Goal: Find specific page/section: Find specific page/section

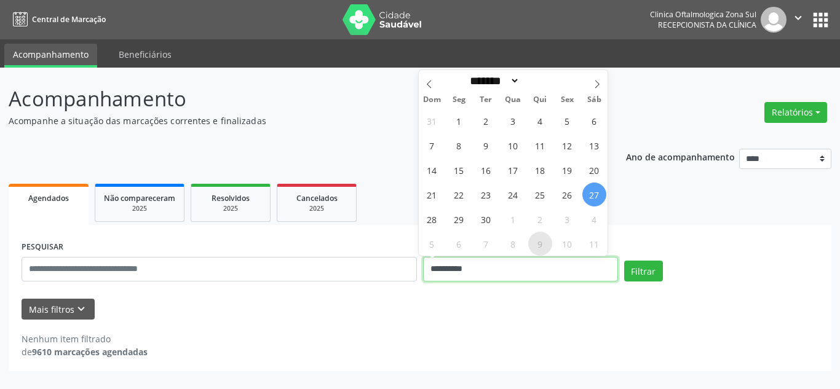
drag, startPoint x: 496, startPoint y: 262, endPoint x: 533, endPoint y: 243, distance: 41.5
click at [496, 263] on input "**********" at bounding box center [520, 269] width 195 height 25
click at [593, 77] on span at bounding box center [597, 80] width 21 height 21
select select "*"
click at [510, 117] on span "1" at bounding box center [513, 121] width 24 height 24
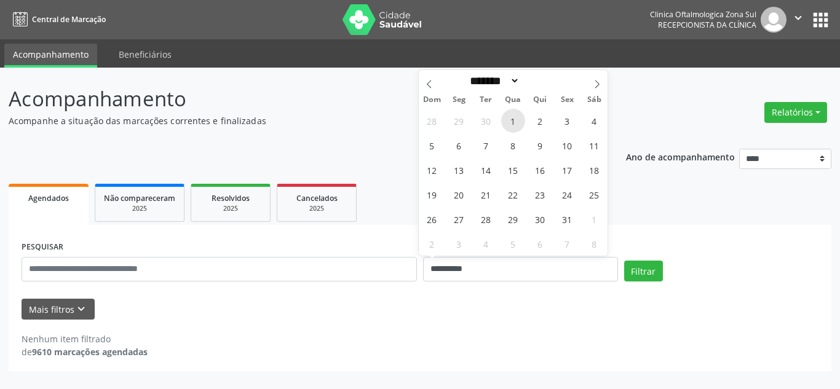
type input "**********"
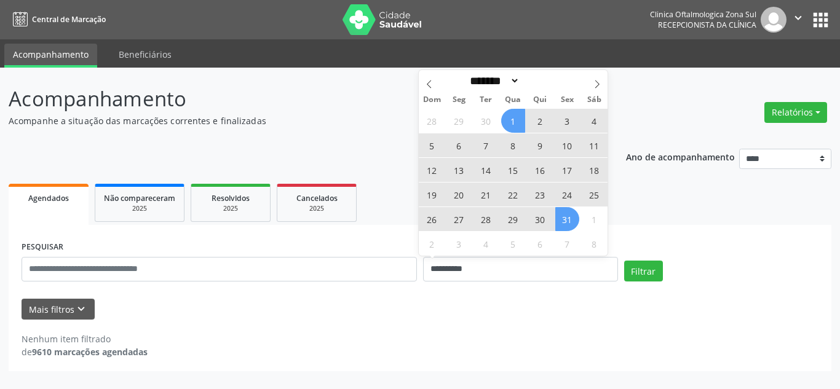
click at [561, 219] on span "31" at bounding box center [567, 219] width 24 height 24
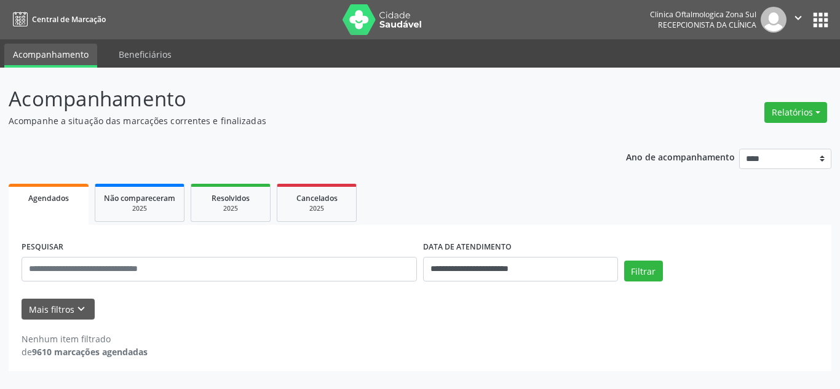
drag, startPoint x: 42, startPoint y: 320, endPoint x: 80, endPoint y: 322, distance: 37.6
click at [43, 320] on div "Nenhum item filtrado de 9610 marcações agendadas" at bounding box center [420, 339] width 797 height 39
click at [81, 314] on icon "keyboard_arrow_down" at bounding box center [81, 310] width 14 height 14
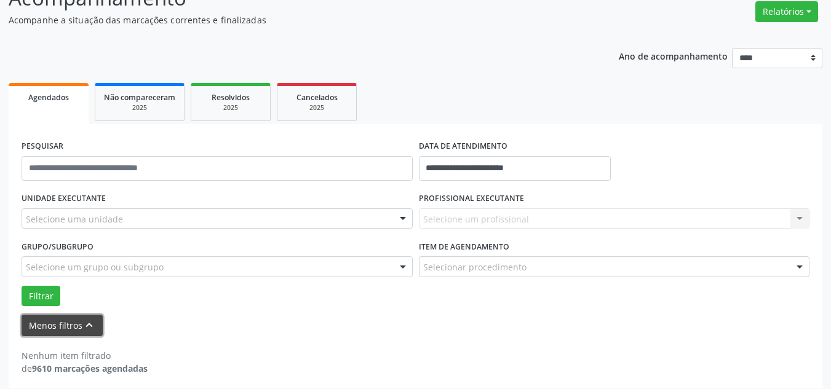
scroll to position [108, 0]
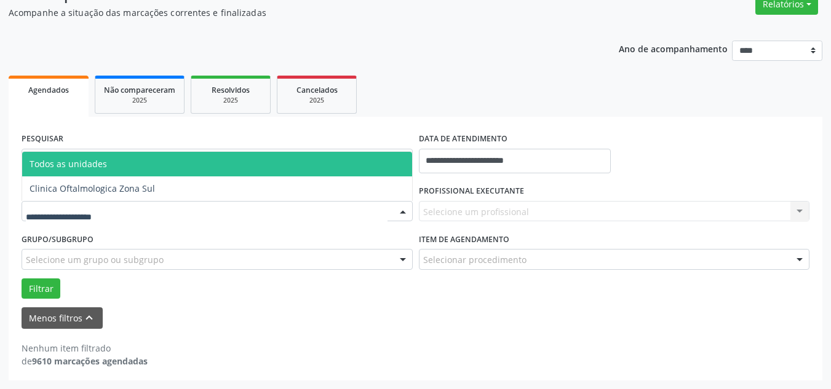
click at [143, 212] on div at bounding box center [217, 211] width 391 height 21
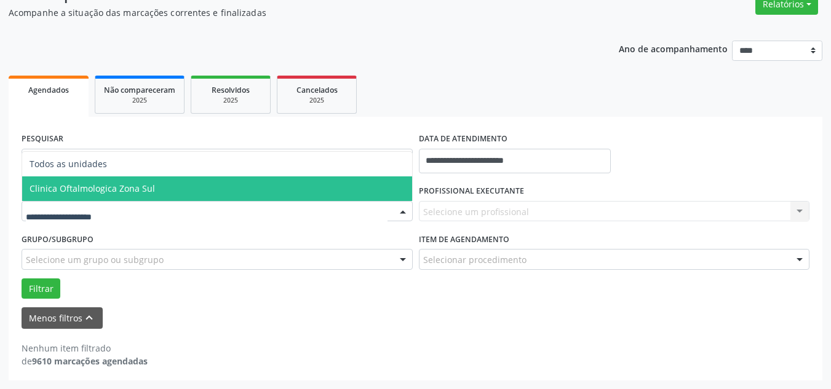
click at [169, 178] on span "Clinica Oftalmologica Zona Sul" at bounding box center [217, 188] width 390 height 25
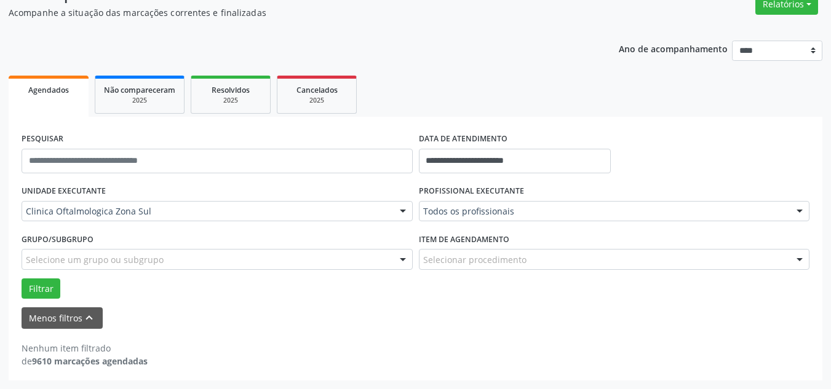
drag, startPoint x: 494, startPoint y: 197, endPoint x: 475, endPoint y: 213, distance: 24.4
click at [492, 200] on label "PROFISSIONAL EXECUTANTE" at bounding box center [471, 191] width 105 height 19
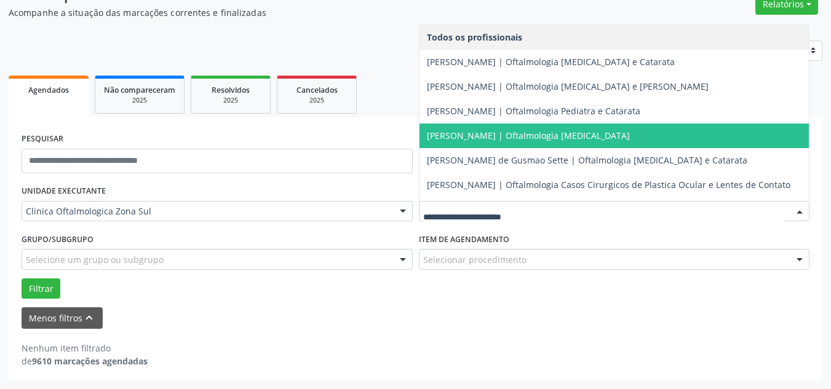
click at [467, 133] on span "[PERSON_NAME] | Oftalmologia [MEDICAL_DATA]" at bounding box center [528, 136] width 203 height 12
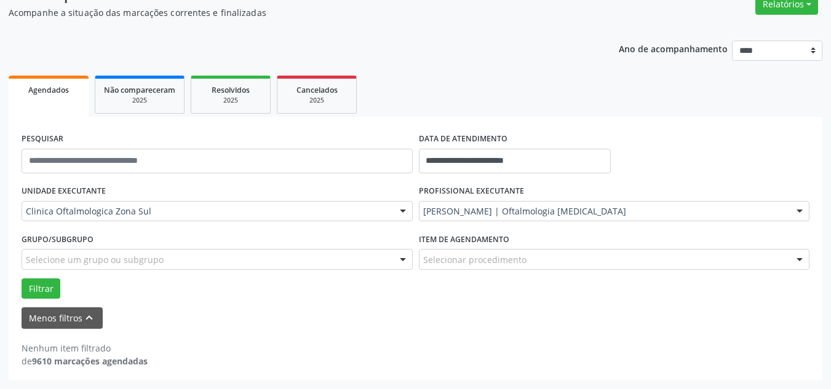
click at [52, 243] on label "Grupo/Subgrupo" at bounding box center [58, 239] width 72 height 19
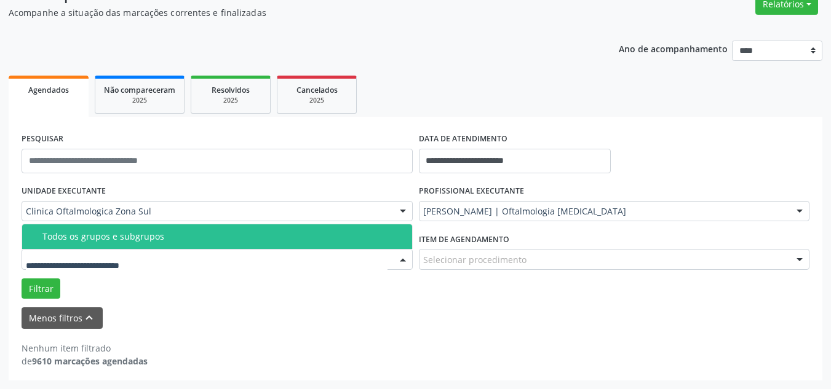
click at [74, 237] on div "Todos os grupos e subgrupos" at bounding box center [223, 237] width 362 height 10
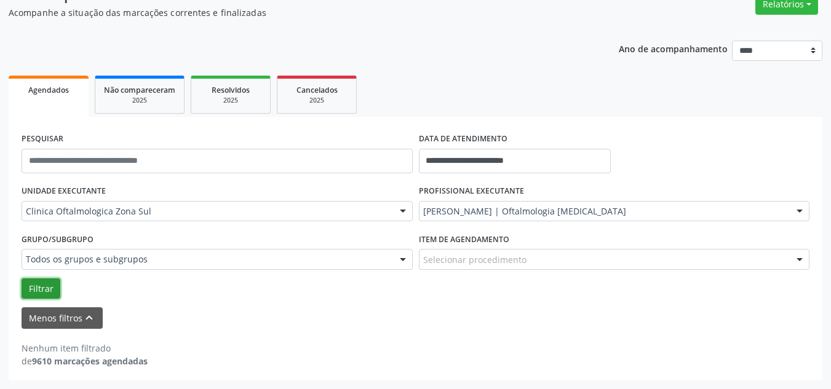
click at [39, 287] on button "Filtrar" at bounding box center [41, 289] width 39 height 21
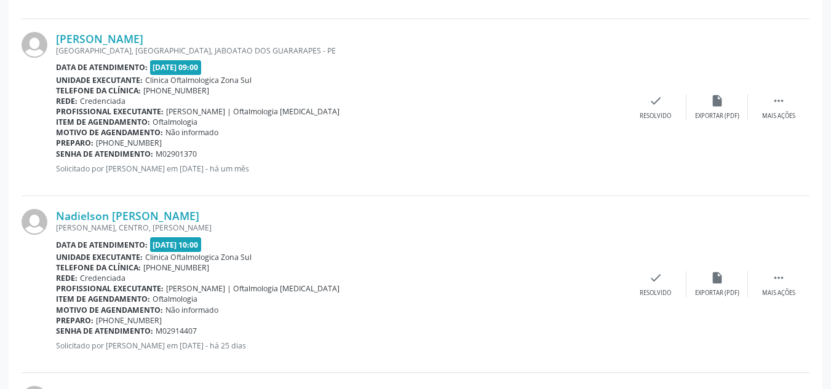
scroll to position [635, 0]
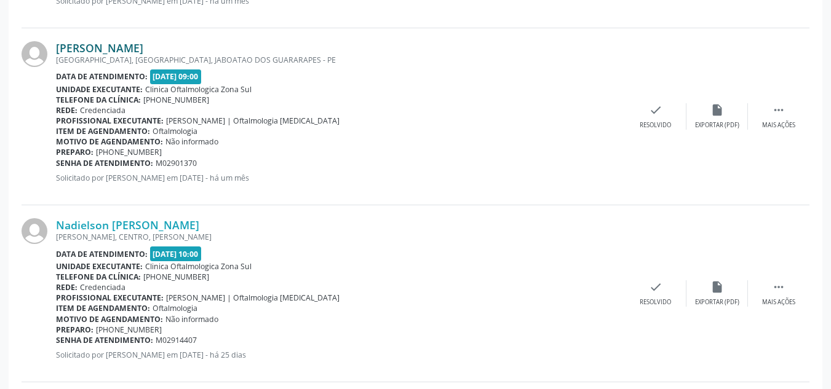
drag, startPoint x: 213, startPoint y: 41, endPoint x: 60, endPoint y: 44, distance: 153.7
click at [58, 43] on div "[PERSON_NAME]" at bounding box center [340, 48] width 569 height 14
copy link "[PERSON_NAME]"
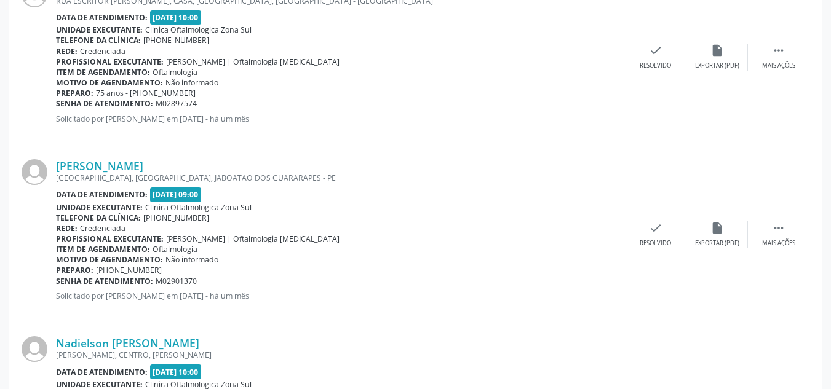
scroll to position [389, 0]
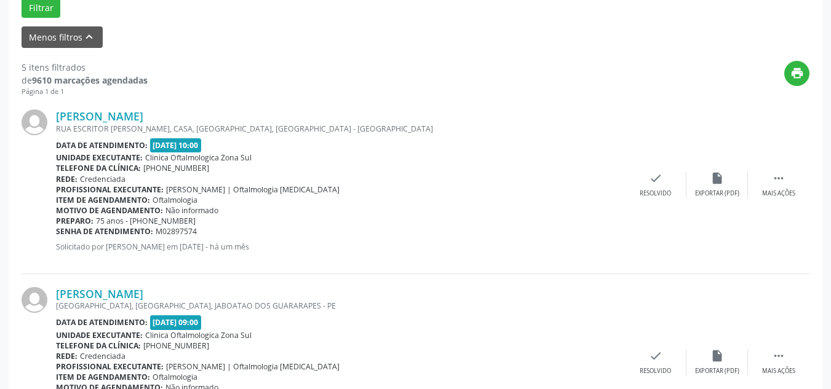
drag, startPoint x: 220, startPoint y: 111, endPoint x: 58, endPoint y: 107, distance: 161.7
click at [58, 107] on div "[PERSON_NAME] RUA ESCRITOR [PERSON_NAME], CASA, [GEOGRAPHIC_DATA], [GEOGRAPHIC_…" at bounding box center [416, 185] width 788 height 177
copy link "[PERSON_NAME]"
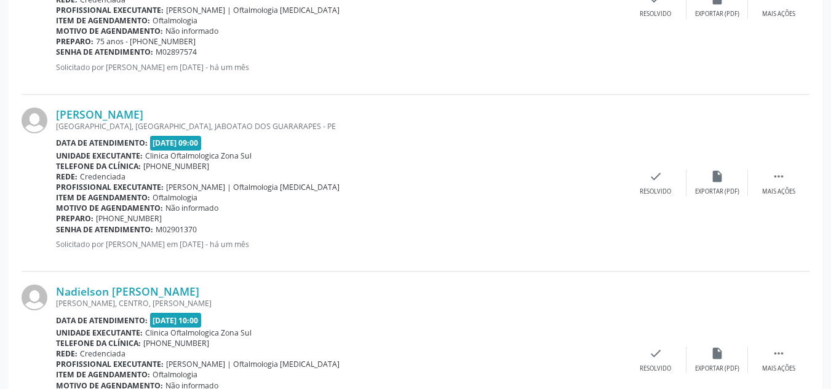
scroll to position [574, 0]
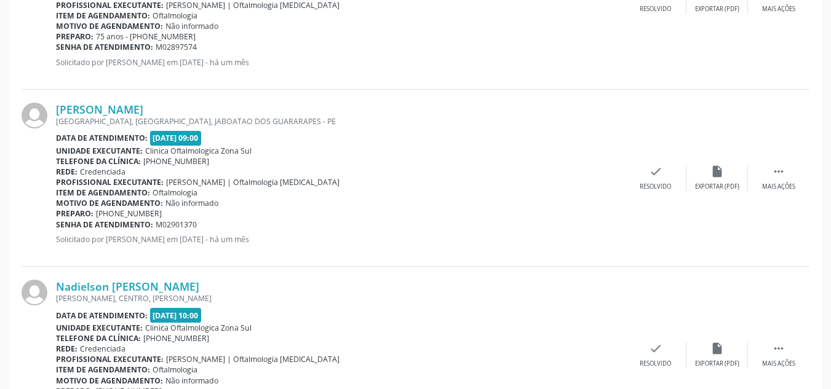
drag, startPoint x: 196, startPoint y: 102, endPoint x: 45, endPoint y: 113, distance: 150.4
click at [45, 113] on div "[PERSON_NAME] [GEOGRAPHIC_DATA], [GEOGRAPHIC_DATA], JABOATAO DOS GUARARAPES - P…" at bounding box center [416, 178] width 788 height 177
copy div "[PERSON_NAME]"
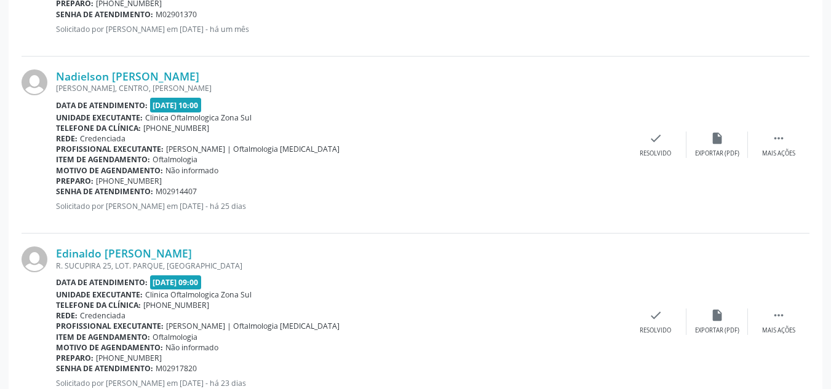
scroll to position [783, 0]
drag, startPoint x: 212, startPoint y: 36, endPoint x: 60, endPoint y: 78, distance: 157.7
click at [60, 78] on div "Nadielson [PERSON_NAME]" at bounding box center [340, 77] width 569 height 14
click at [244, 95] on div "Nadielson [PERSON_NAME] [PERSON_NAME], CENTRO, [PERSON_NAME] Data de atendiment…" at bounding box center [340, 145] width 569 height 151
drag, startPoint x: 242, startPoint y: 88, endPoint x: 210, endPoint y: 81, distance: 33.4
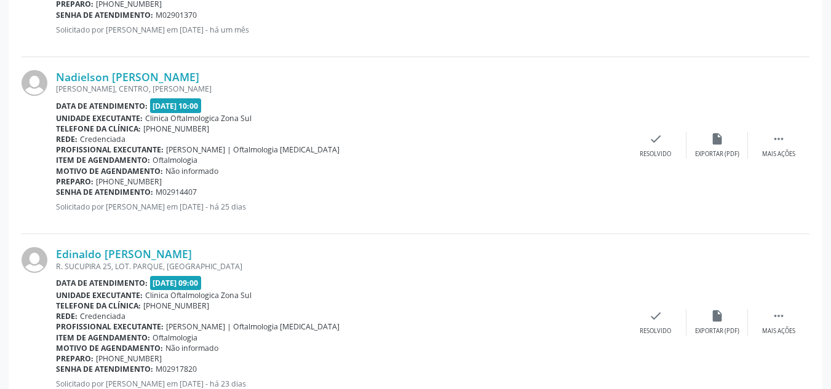
click at [210, 81] on div "Nadielson [PERSON_NAME] [PERSON_NAME], CENTRO, [PERSON_NAME] Data de atendiment…" at bounding box center [340, 145] width 569 height 151
click at [234, 86] on div "[PERSON_NAME], CENTRO, [PERSON_NAME]" at bounding box center [340, 89] width 569 height 10
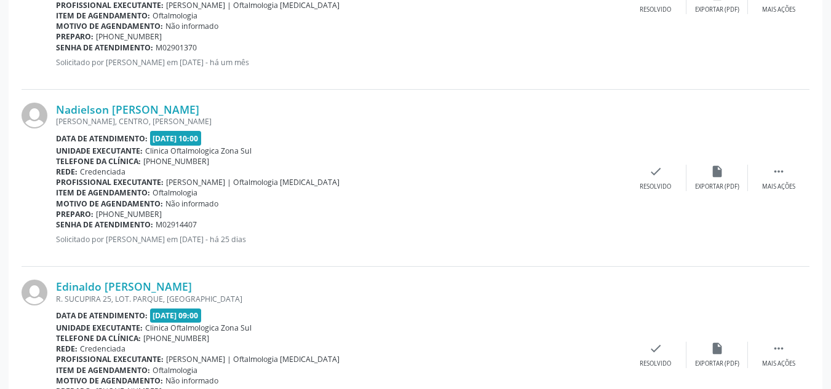
scroll to position [758, 0]
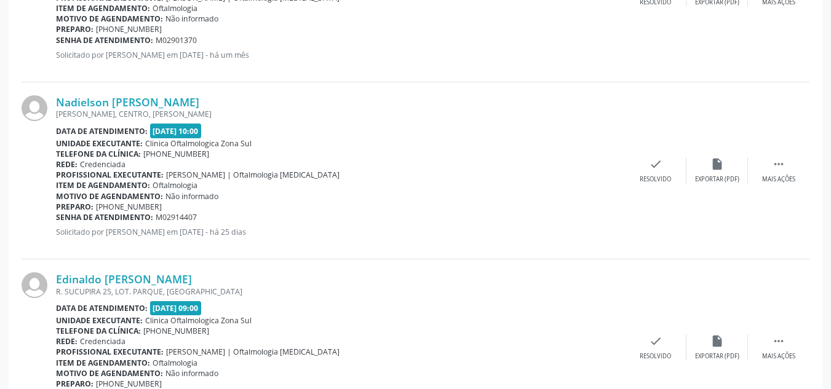
drag, startPoint x: 248, startPoint y: 96, endPoint x: 56, endPoint y: 94, distance: 192.5
click at [56, 94] on div "Nadielson [PERSON_NAME] [PERSON_NAME], CENTRO, [PERSON_NAME] Data de atendiment…" at bounding box center [416, 170] width 788 height 177
copy link "Nadielson [PERSON_NAME]"
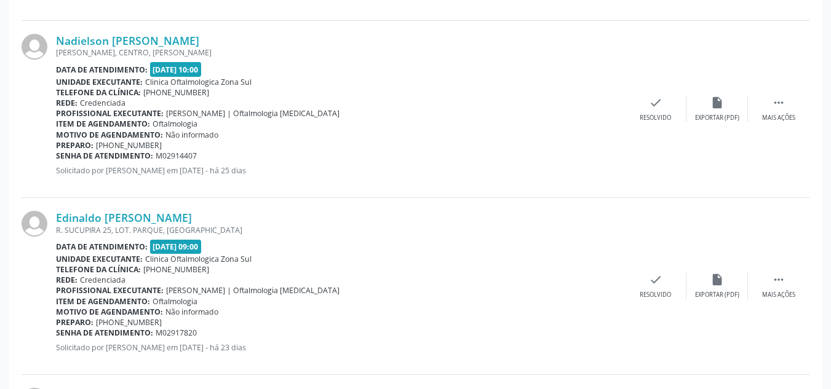
scroll to position [881, 0]
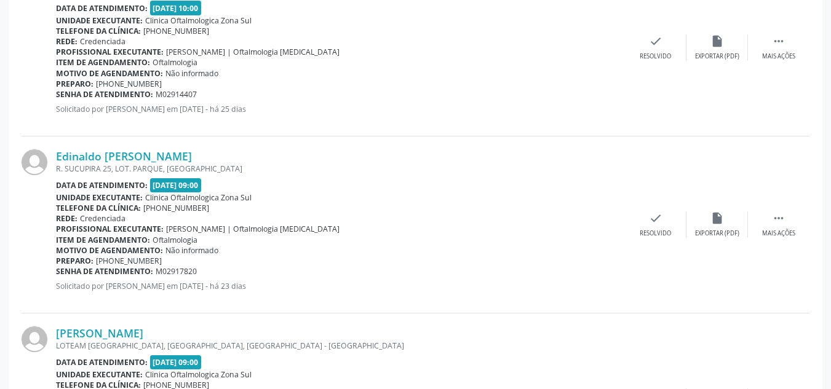
drag, startPoint x: 242, startPoint y: 142, endPoint x: 46, endPoint y: 154, distance: 196.5
click at [46, 154] on div "Edinaldo [PERSON_NAME] R. SUCUPIRA 25, LOT. PARQUE, [GEOGRAPHIC_DATA] Data de a…" at bounding box center [416, 224] width 788 height 177
copy div "Edinaldo [PERSON_NAME]"
drag, startPoint x: 196, startPoint y: 272, endPoint x: 57, endPoint y: 271, distance: 139.6
click at [57, 271] on div "Senha de atendimento: M02917820" at bounding box center [340, 271] width 569 height 10
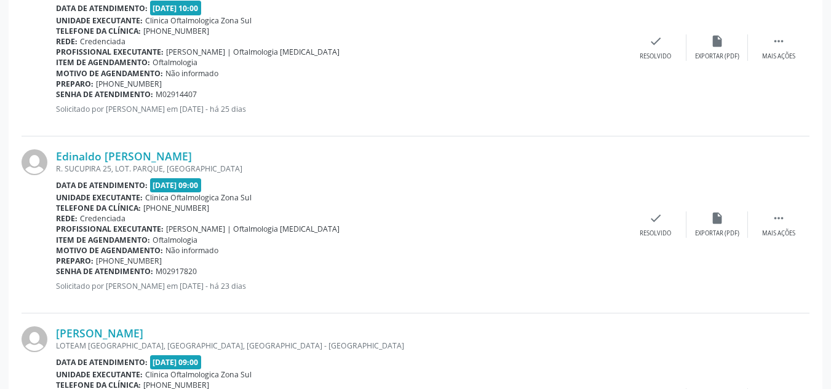
drag, startPoint x: 55, startPoint y: 272, endPoint x: 149, endPoint y: 274, distance: 94.7
copy div "Senha de atendimento: M02917820"
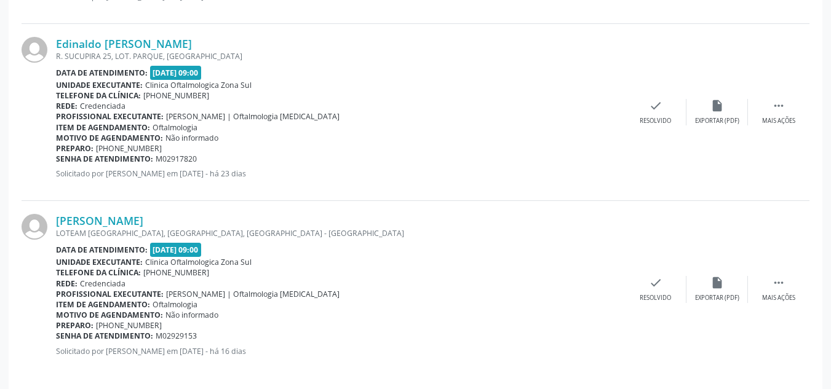
scroll to position [1004, 0]
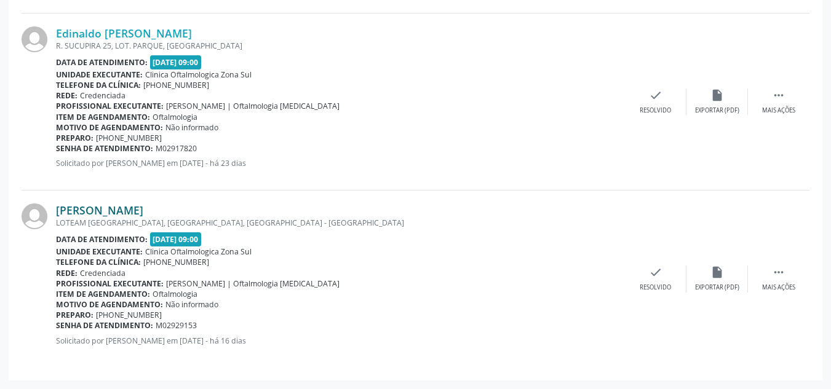
drag, startPoint x: 232, startPoint y: 208, endPoint x: 57, endPoint y: 207, distance: 174.6
click at [57, 207] on div "[PERSON_NAME]" at bounding box center [340, 211] width 569 height 14
copy link "[PERSON_NAME]"
drag, startPoint x: 214, startPoint y: 323, endPoint x: 57, endPoint y: 322, distance: 157.4
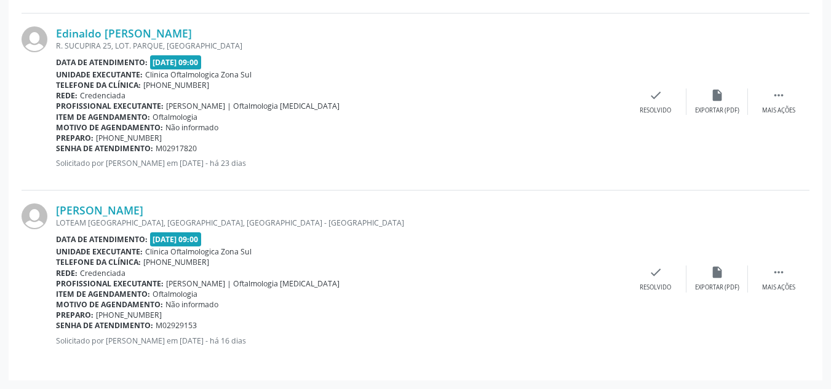
click at [57, 322] on div "Senha de atendimento: M02929153" at bounding box center [340, 325] width 569 height 10
copy div "Senha de atendimento: M02929153"
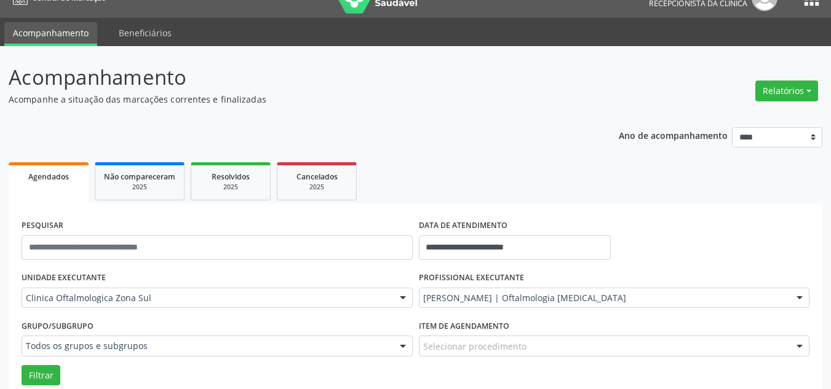
scroll to position [0, 0]
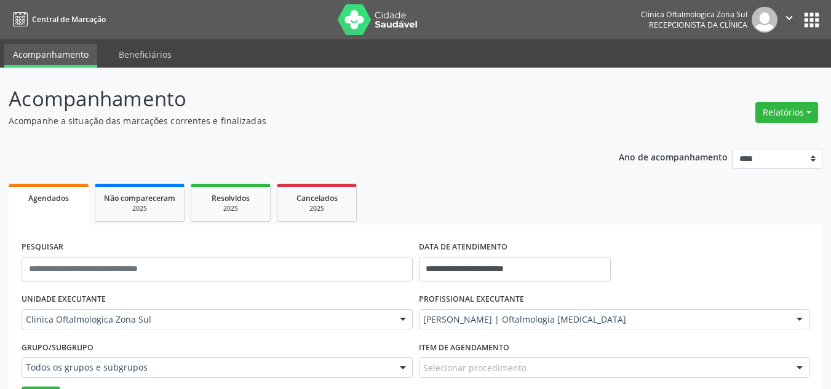
click at [786, 12] on icon "" at bounding box center [789, 18] width 14 height 14
click at [743, 76] on link "Sair" at bounding box center [757, 74] width 85 height 17
